Goal: Task Accomplishment & Management: Manage account settings

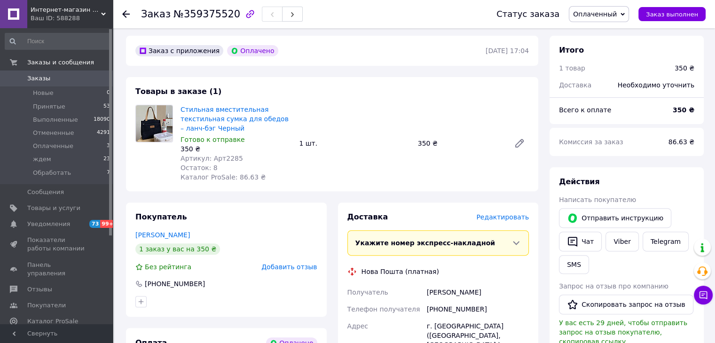
scroll to position [282, 0]
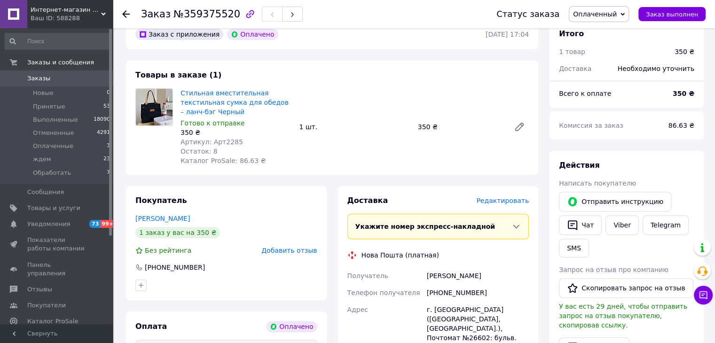
click at [597, 16] on span "Оплаченный" at bounding box center [595, 14] width 44 height 8
click at [603, 34] on li "Принят" at bounding box center [598, 33] width 59 height 14
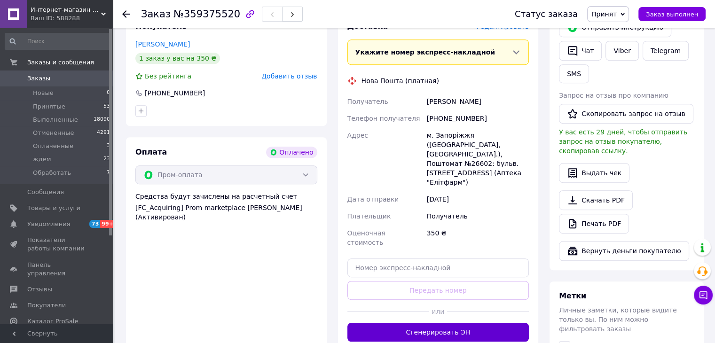
scroll to position [517, 0]
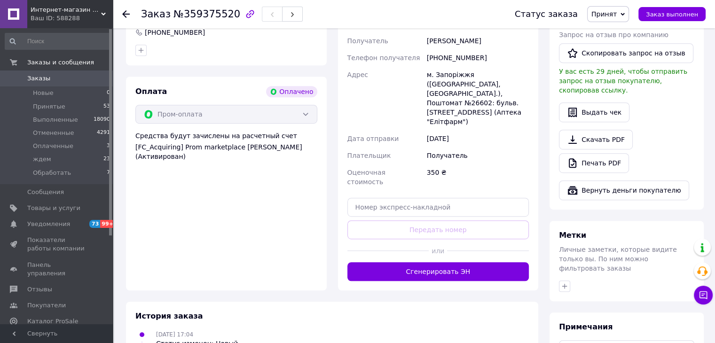
click at [448, 262] on button "Сгенерировать ЭН" at bounding box center [438, 271] width 182 height 19
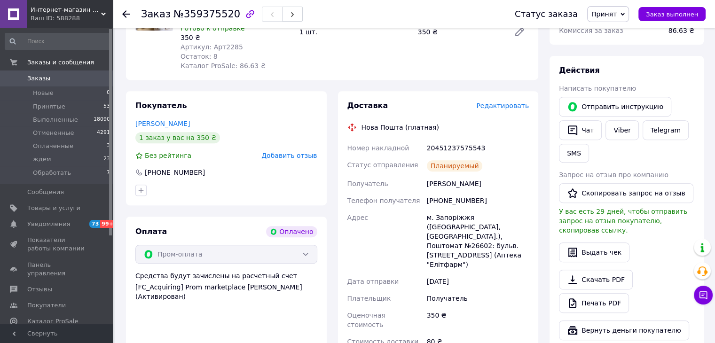
scroll to position [376, 0]
drag, startPoint x: 447, startPoint y: 153, endPoint x: 461, endPoint y: 153, distance: 13.6
click at [461, 153] on div "20451237575543" at bounding box center [478, 148] width 106 height 17
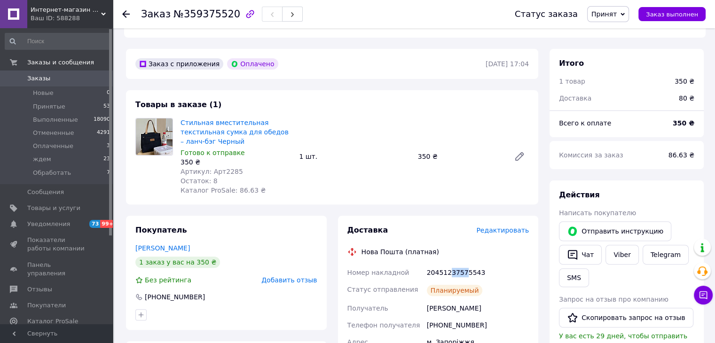
scroll to position [235, 0]
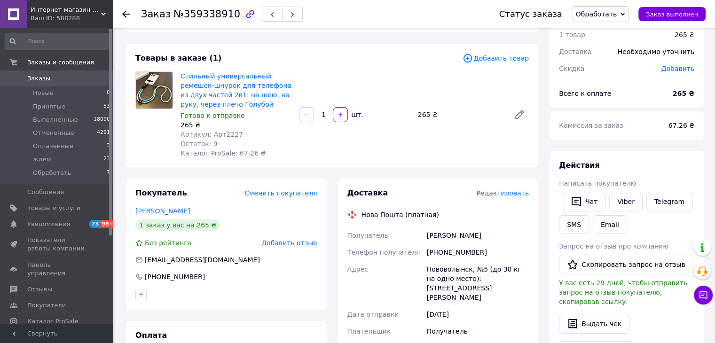
scroll to position [94, 0]
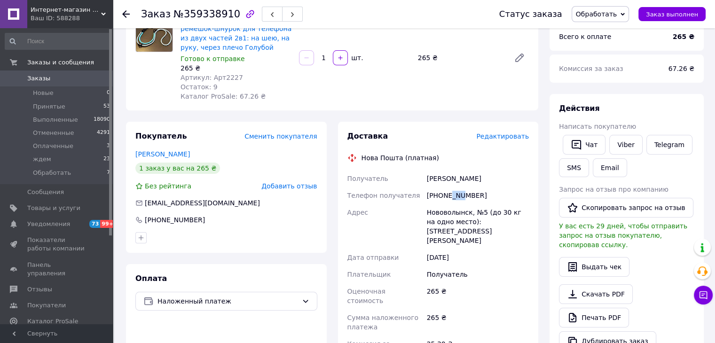
drag, startPoint x: 449, startPoint y: 198, endPoint x: 460, endPoint y: 199, distance: 10.8
click at [460, 199] on div "[PHONE_NUMBER]" at bounding box center [478, 195] width 106 height 17
click at [598, 13] on span "Обработать" at bounding box center [595, 14] width 41 height 8
click at [606, 31] on li "Принят" at bounding box center [600, 33] width 56 height 14
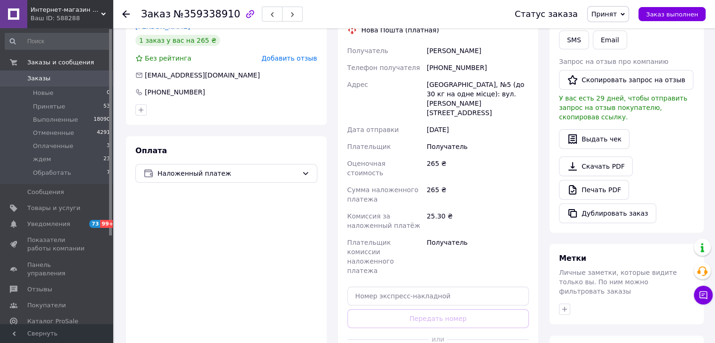
scroll to position [282, 0]
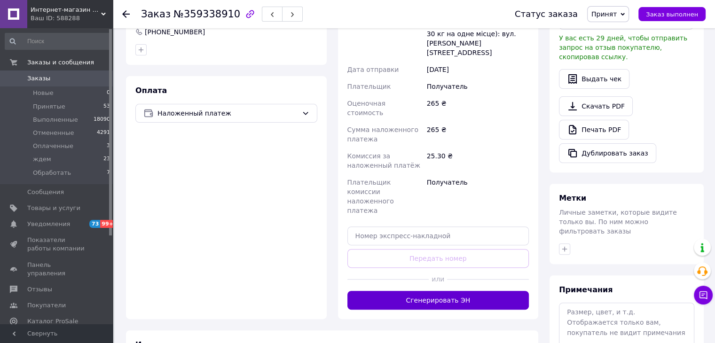
click at [495, 291] on button "Сгенерировать ЭН" at bounding box center [438, 300] width 182 height 19
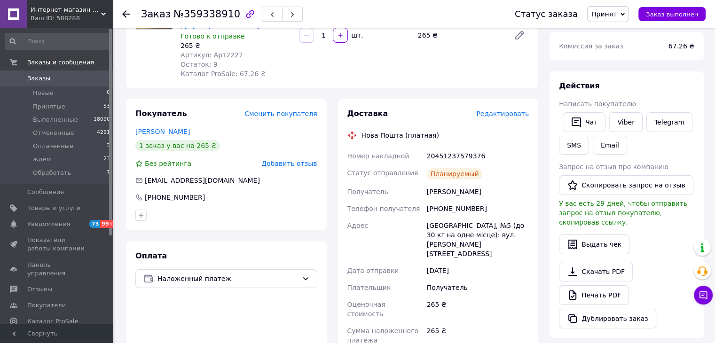
scroll to position [94, 0]
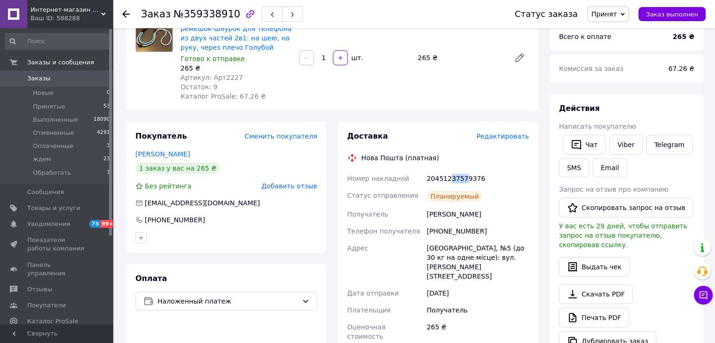
drag, startPoint x: 448, startPoint y: 181, endPoint x: 461, endPoint y: 181, distance: 13.2
click at [461, 181] on div "20451237579376" at bounding box center [478, 178] width 106 height 17
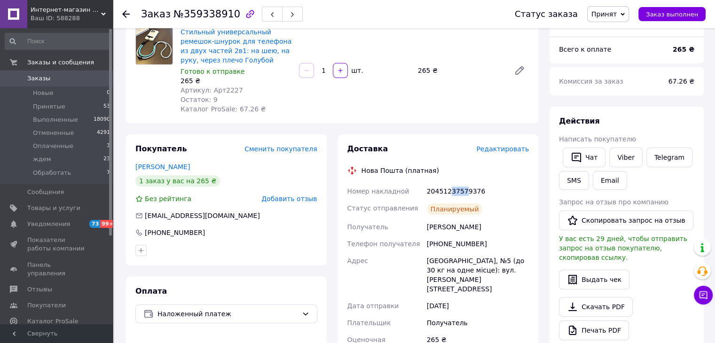
scroll to position [47, 0]
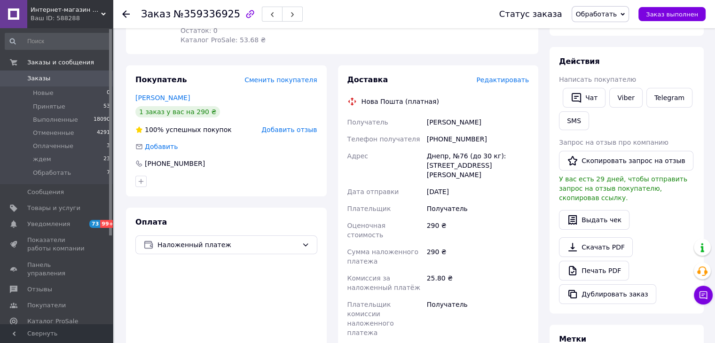
scroll to position [94, 0]
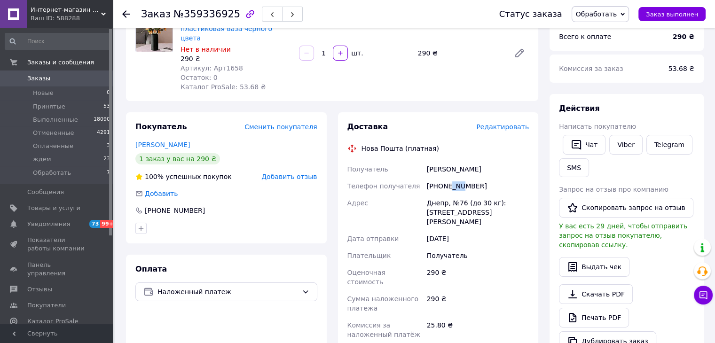
drag, startPoint x: 447, startPoint y: 178, endPoint x: 458, endPoint y: 180, distance: 11.4
click at [458, 180] on div "+380935414469" at bounding box center [478, 186] width 106 height 17
click at [612, 12] on span "Обработать" at bounding box center [595, 14] width 41 height 8
click at [614, 30] on li "Принят" at bounding box center [600, 33] width 56 height 14
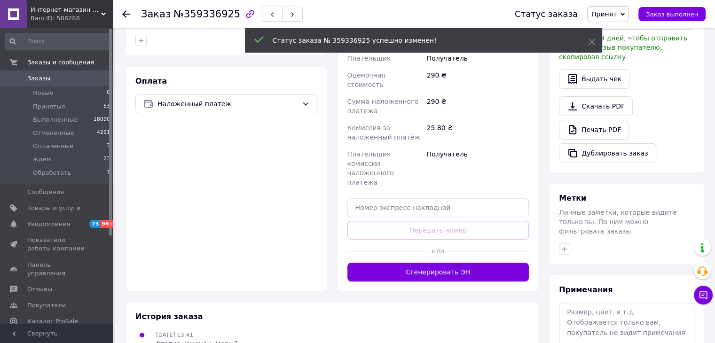
scroll to position [329, 0]
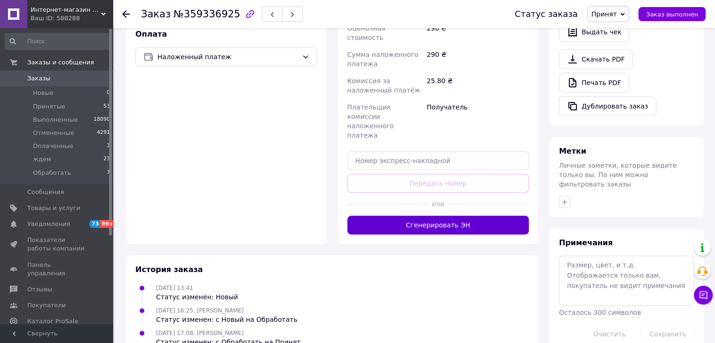
click at [446, 216] on button "Сгенерировать ЭН" at bounding box center [438, 225] width 182 height 19
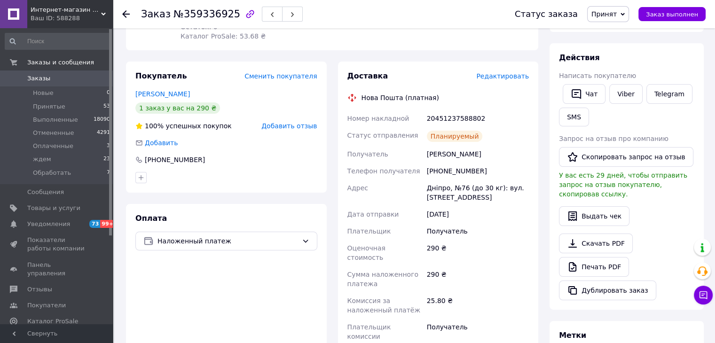
scroll to position [94, 0]
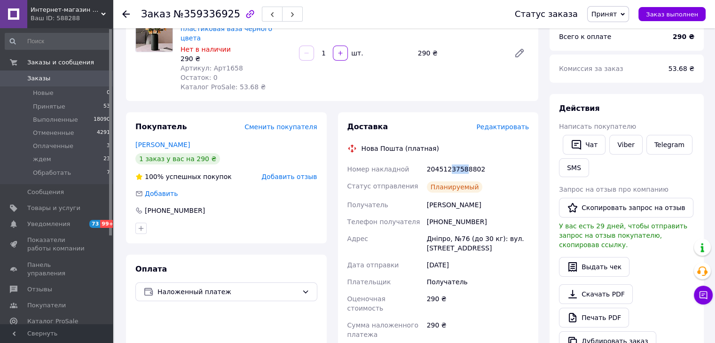
drag, startPoint x: 449, startPoint y: 164, endPoint x: 461, endPoint y: 164, distance: 12.2
click at [461, 164] on div "20451237588802" at bounding box center [478, 169] width 106 height 17
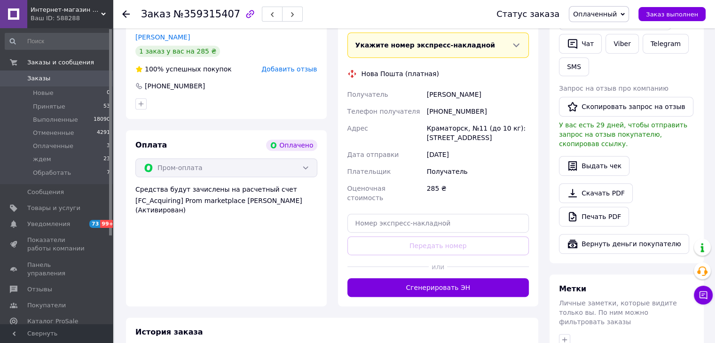
scroll to position [470, 0]
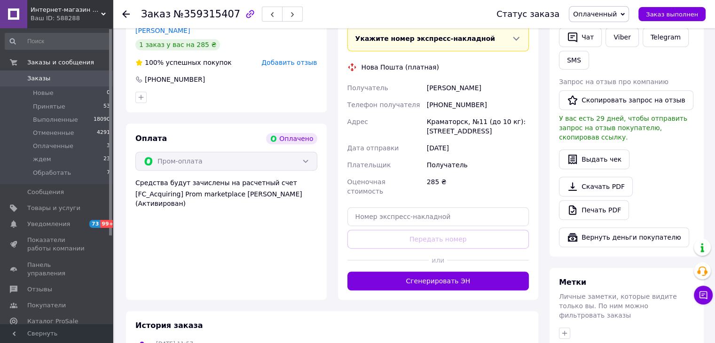
click at [588, 16] on span "Оплаченный" at bounding box center [595, 14] width 44 height 8
click at [590, 31] on li "Принят" at bounding box center [598, 33] width 59 height 14
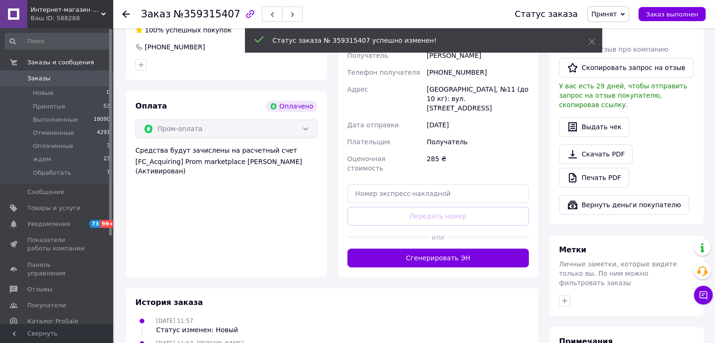
scroll to position [517, 0]
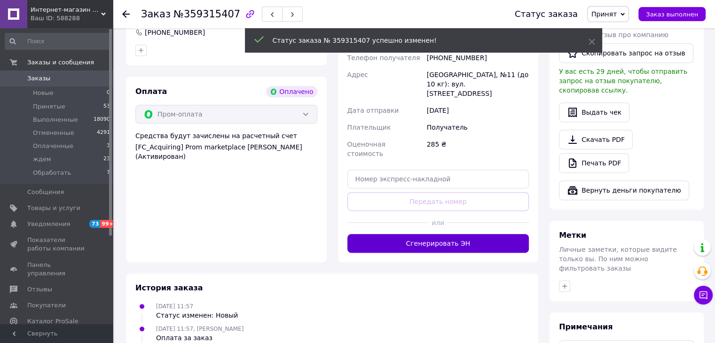
click at [489, 234] on button "Сгенерировать ЭН" at bounding box center [438, 243] width 182 height 19
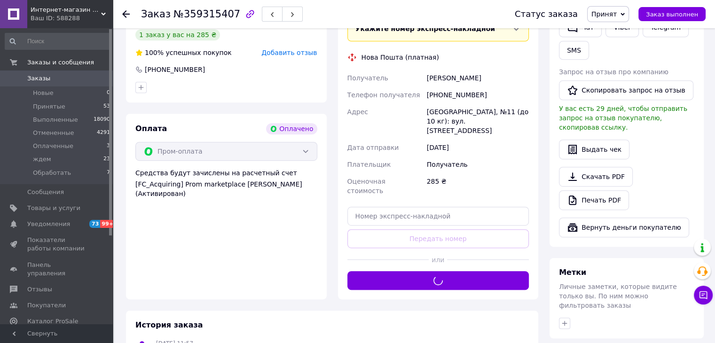
scroll to position [423, 0]
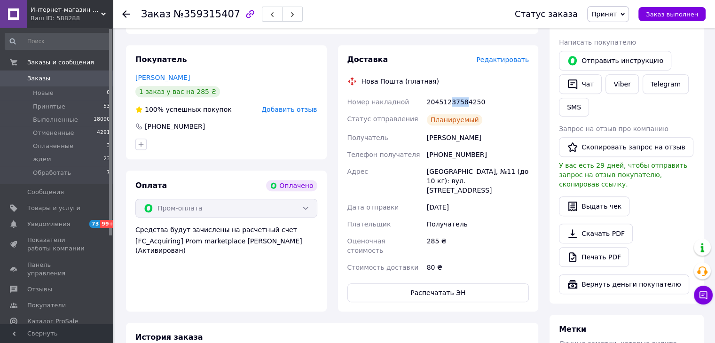
drag, startPoint x: 447, startPoint y: 105, endPoint x: 460, endPoint y: 108, distance: 13.4
click at [460, 108] on div "20451237584250" at bounding box center [478, 101] width 106 height 17
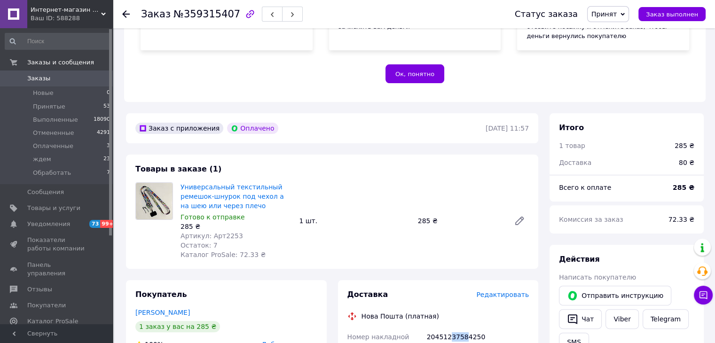
scroll to position [188, 0]
